Goal: Task Accomplishment & Management: Manage account settings

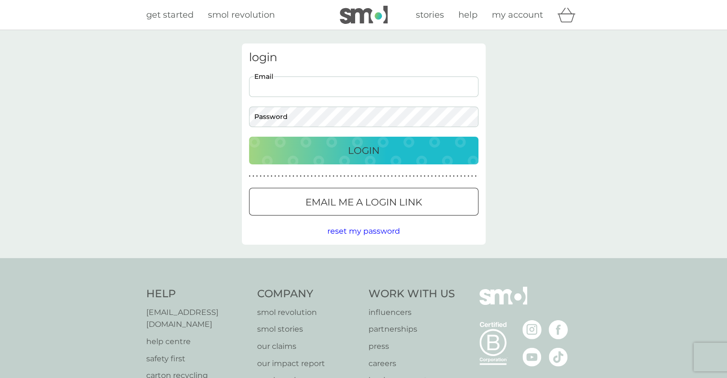
click at [397, 80] on input "Email" at bounding box center [363, 86] width 229 height 21
type input "[EMAIL_ADDRESS][DOMAIN_NAME]"
click at [249, 137] on button "Login" at bounding box center [363, 151] width 229 height 28
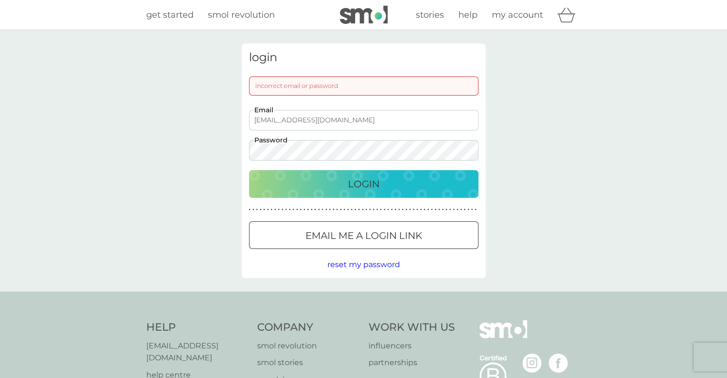
click at [249, 170] on button "Login" at bounding box center [363, 184] width 229 height 28
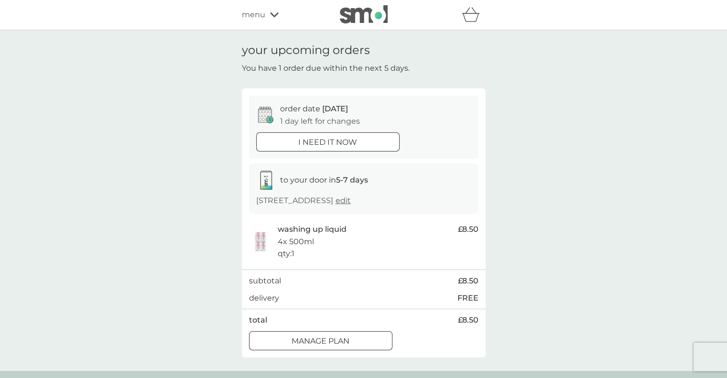
click at [378, 19] on img at bounding box center [364, 14] width 48 height 18
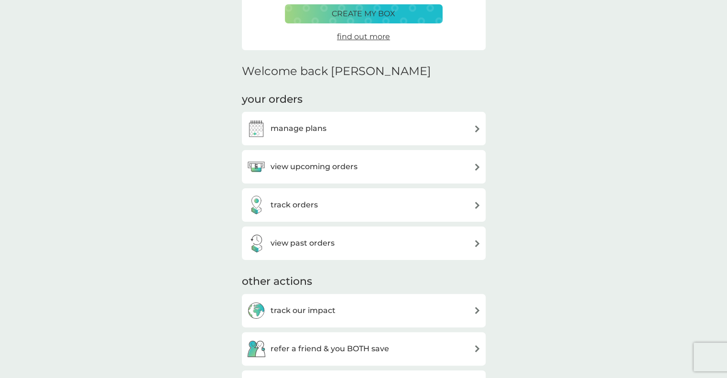
scroll to position [180, 0]
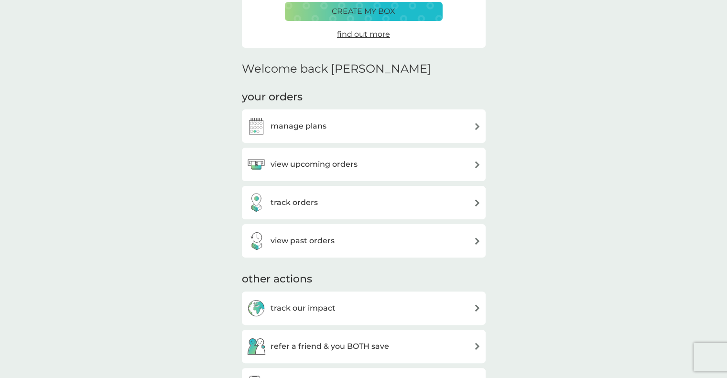
click at [465, 134] on div "manage plans" at bounding box center [364, 126] width 234 height 19
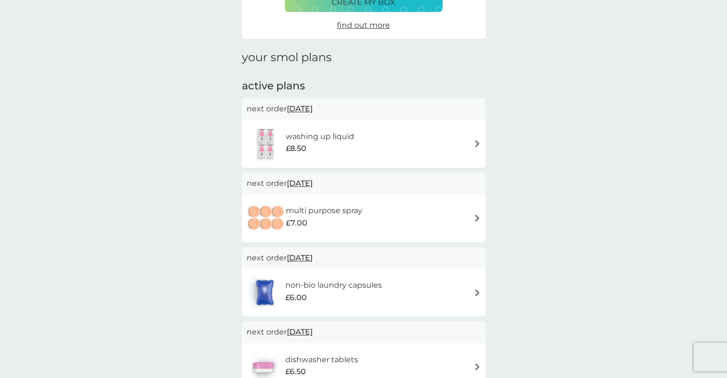
scroll to position [97, 0]
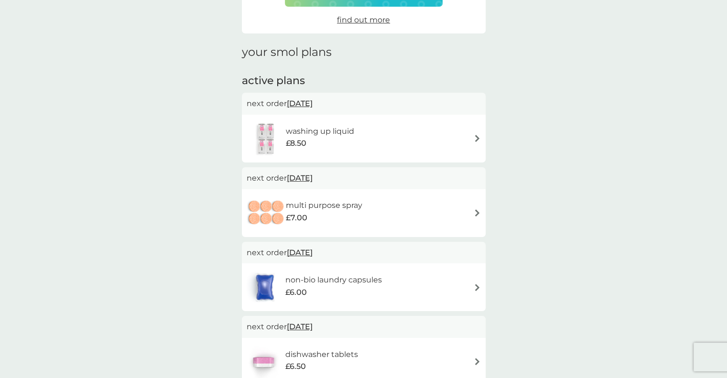
click at [313, 106] on span "10 Sep 2025" at bounding box center [300, 103] width 26 height 19
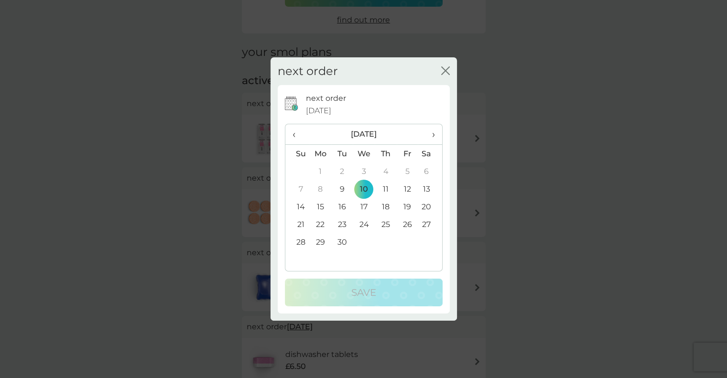
click at [404, 208] on td "19" at bounding box center [408, 207] width 22 height 18
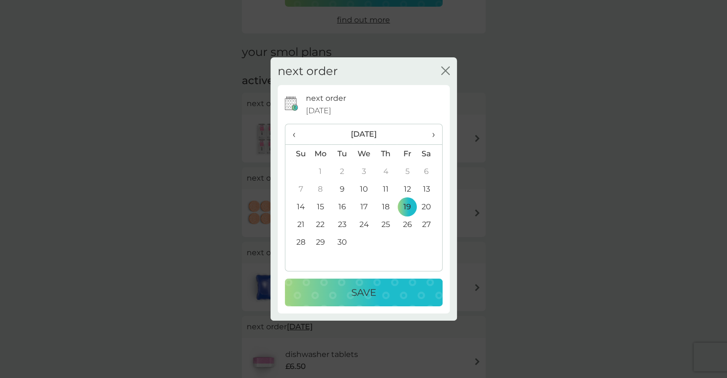
click at [363, 293] on p "Save" at bounding box center [363, 292] width 25 height 15
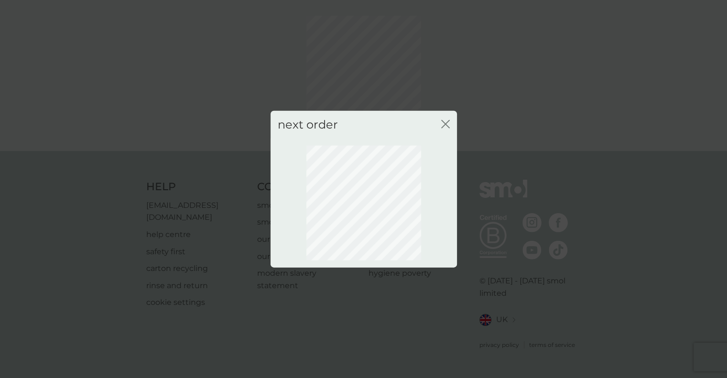
scroll to position [22, 0]
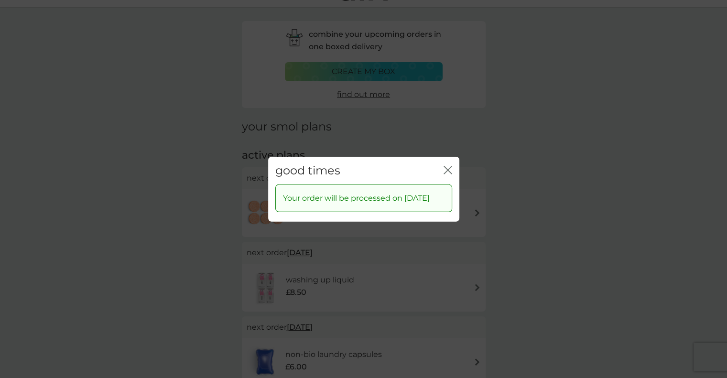
click at [443, 168] on div "good times close" at bounding box center [363, 170] width 191 height 28
click at [449, 165] on icon "close" at bounding box center [448, 169] width 9 height 9
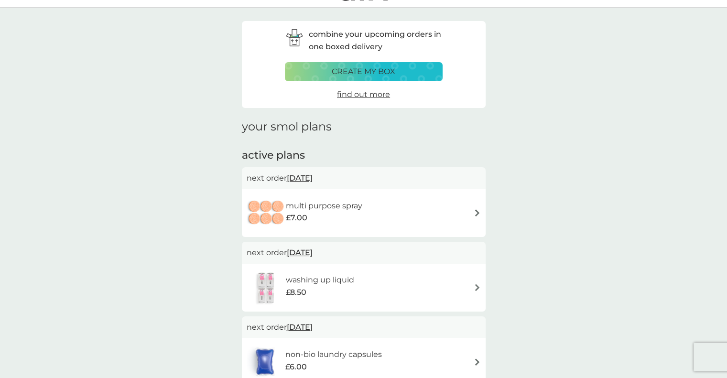
click at [477, 215] on img at bounding box center [477, 212] width 7 height 7
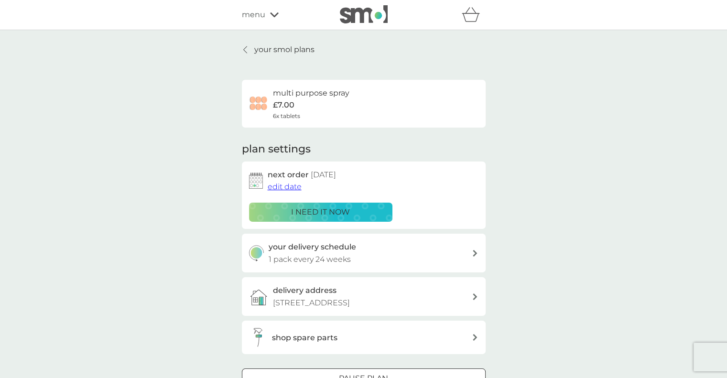
click at [288, 188] on span "edit date" at bounding box center [285, 186] width 34 height 9
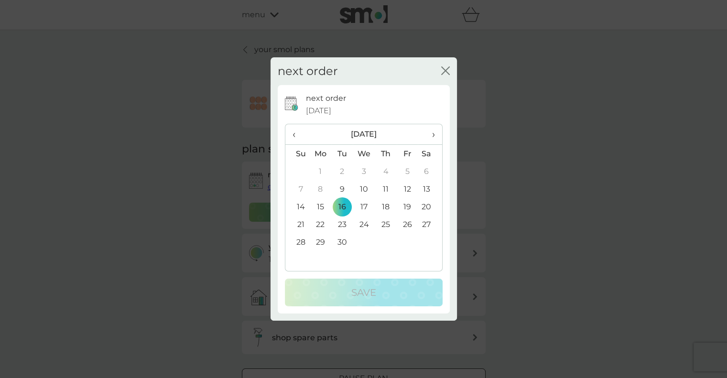
click at [404, 210] on td "19" at bounding box center [408, 207] width 22 height 18
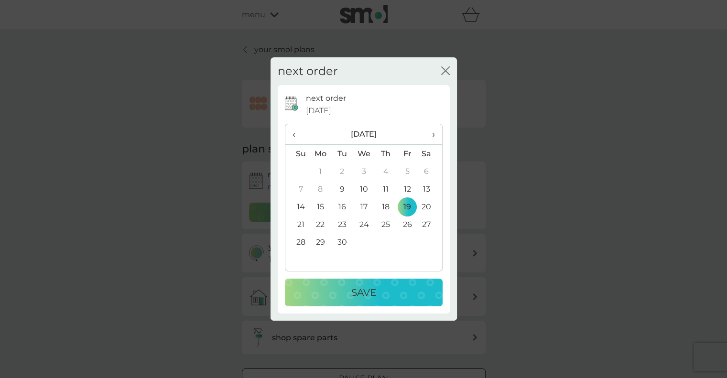
click at [379, 290] on div "Save" at bounding box center [363, 292] width 139 height 15
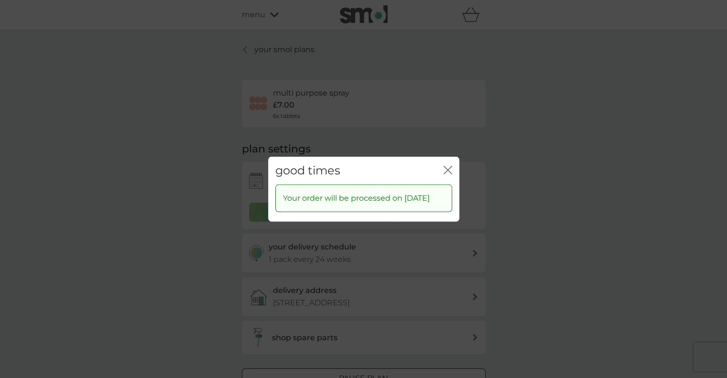
click at [445, 165] on icon "close" at bounding box center [448, 169] width 9 height 9
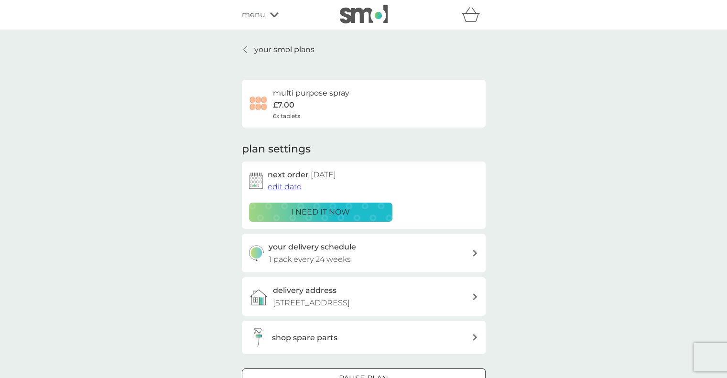
click at [289, 56] on div "your smol plans multi purpose spray £7.00 6x tablets plan settings next order 1…" at bounding box center [364, 228] width 244 height 371
click at [287, 53] on p "your smol plans" at bounding box center [284, 49] width 60 height 12
